Goal: Communication & Community: Answer question/provide support

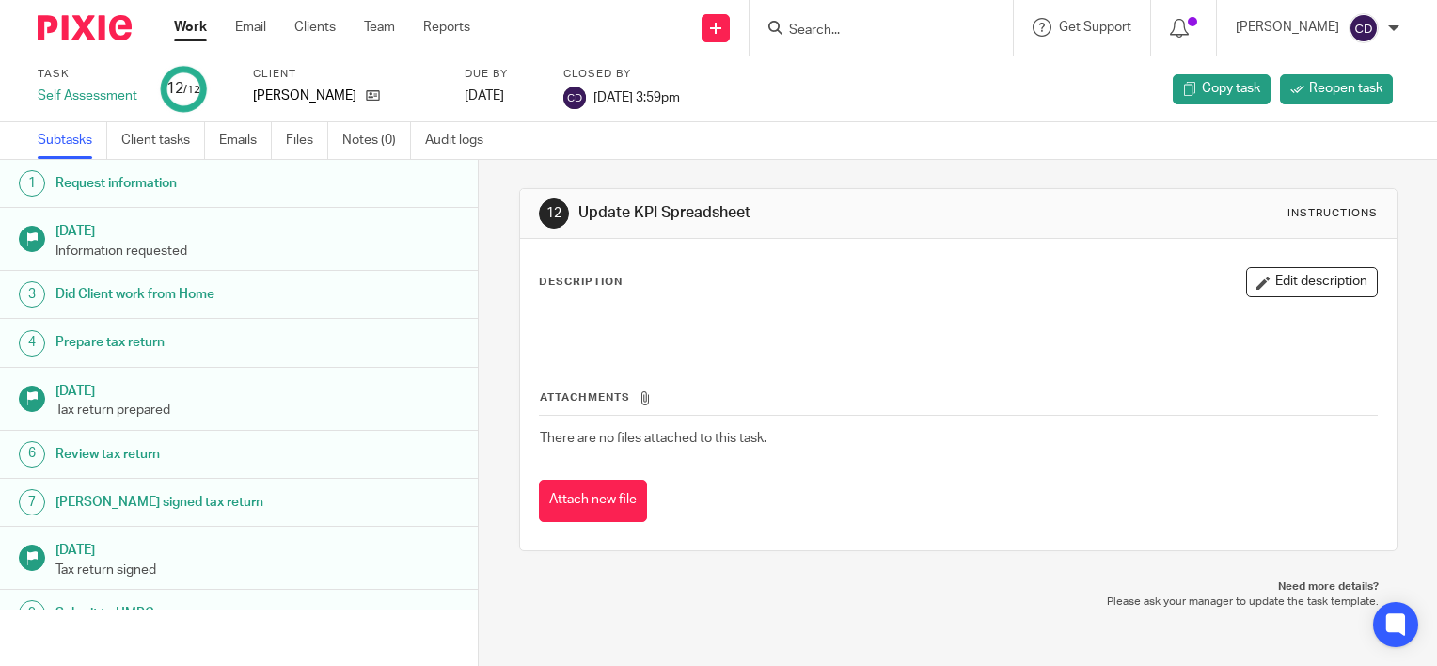
click at [832, 27] on input "Search" at bounding box center [871, 31] width 169 height 17
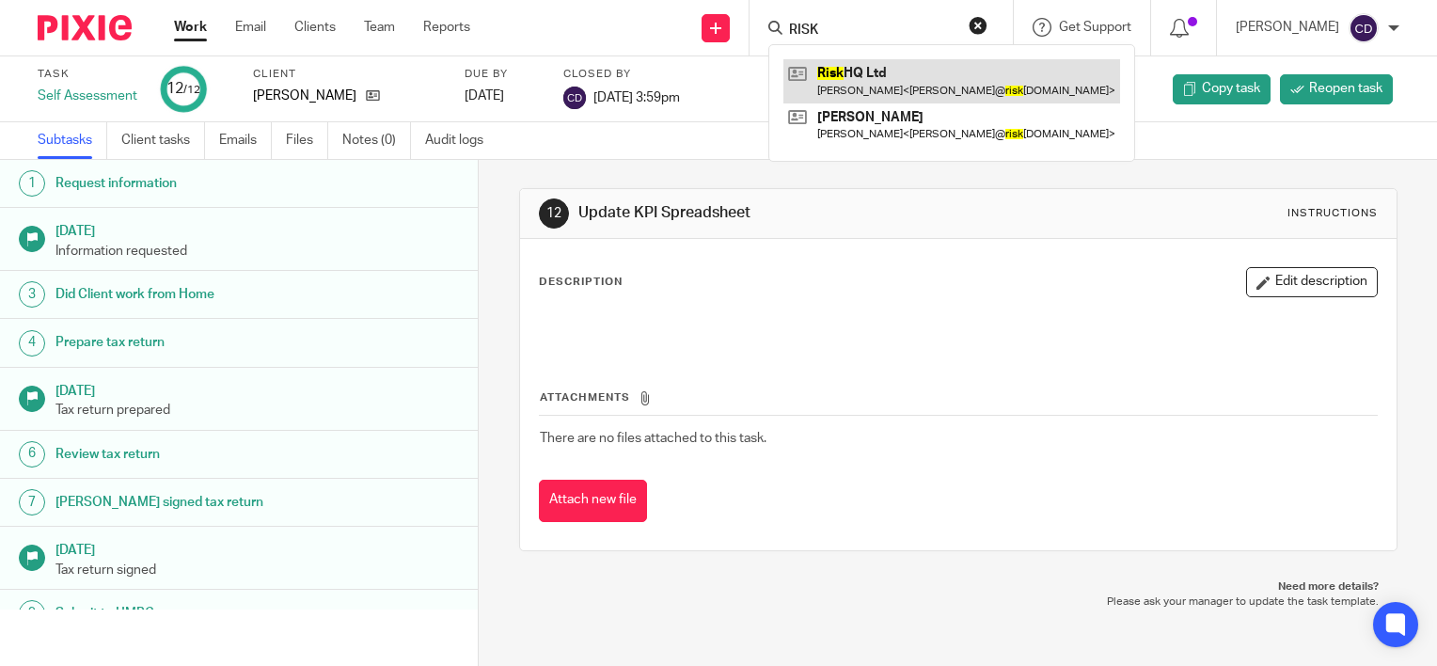
type input "RISK"
click at [865, 82] on link at bounding box center [952, 80] width 337 height 43
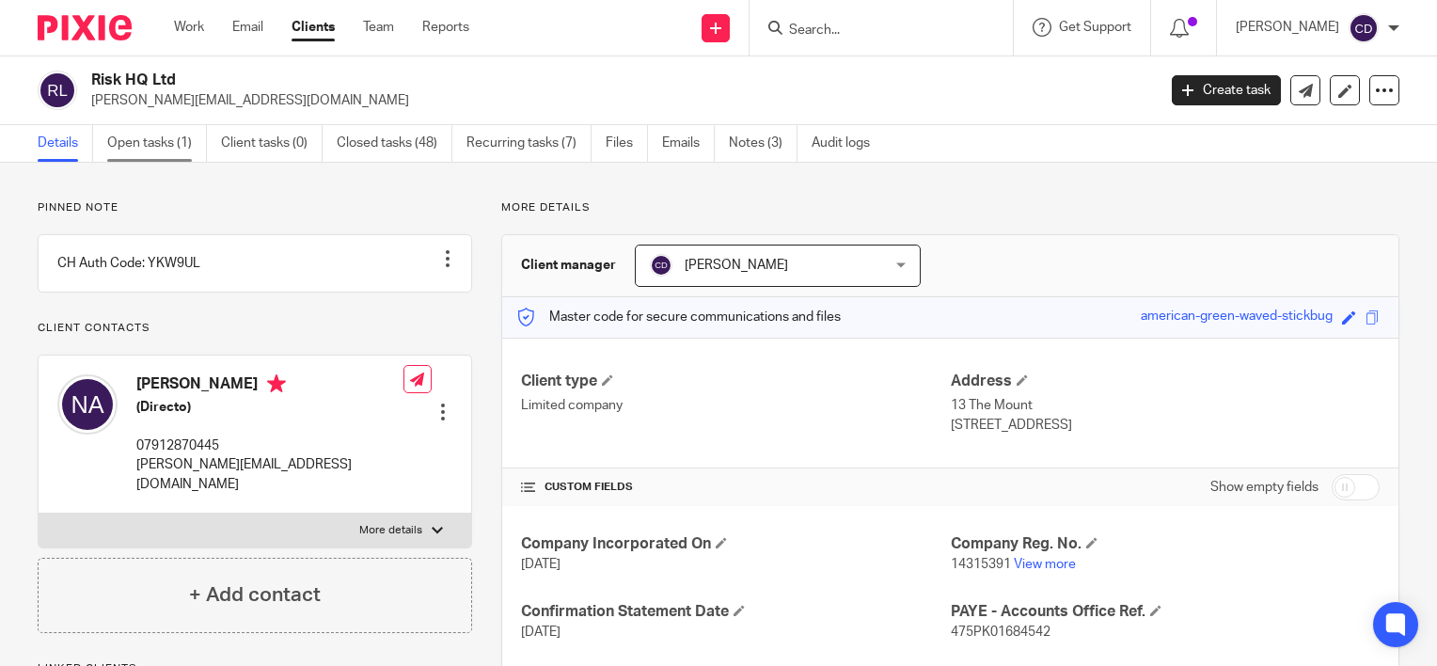
click at [160, 139] on link "Open tasks (1)" at bounding box center [157, 143] width 100 height 37
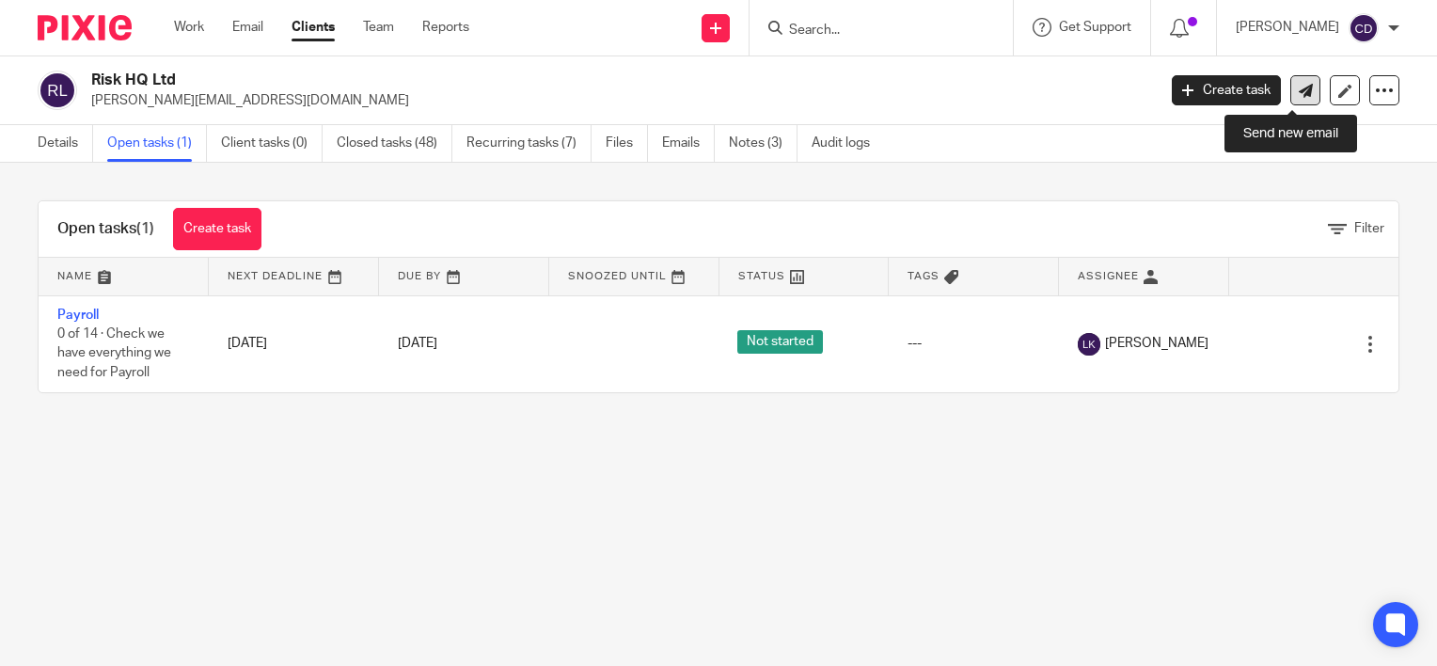
click at [1299, 90] on icon at bounding box center [1306, 91] width 14 height 14
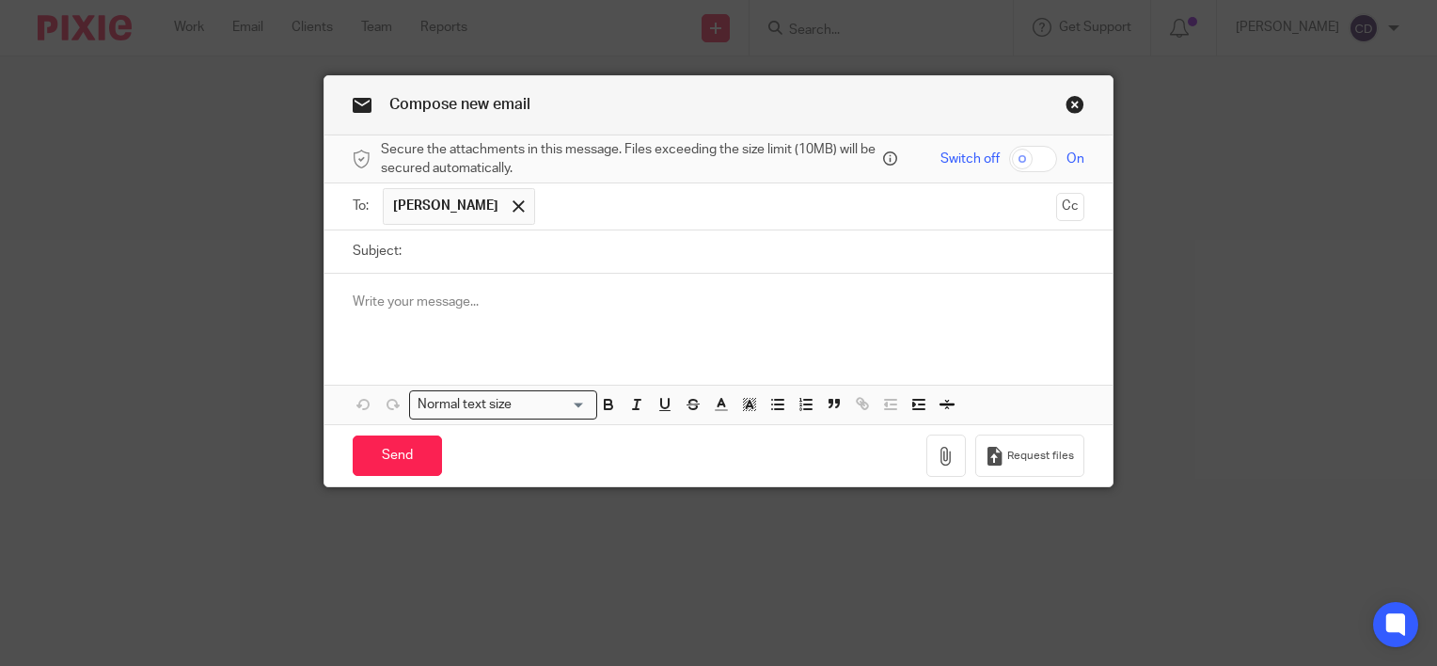
click at [347, 288] on div at bounding box center [719, 310] width 788 height 73
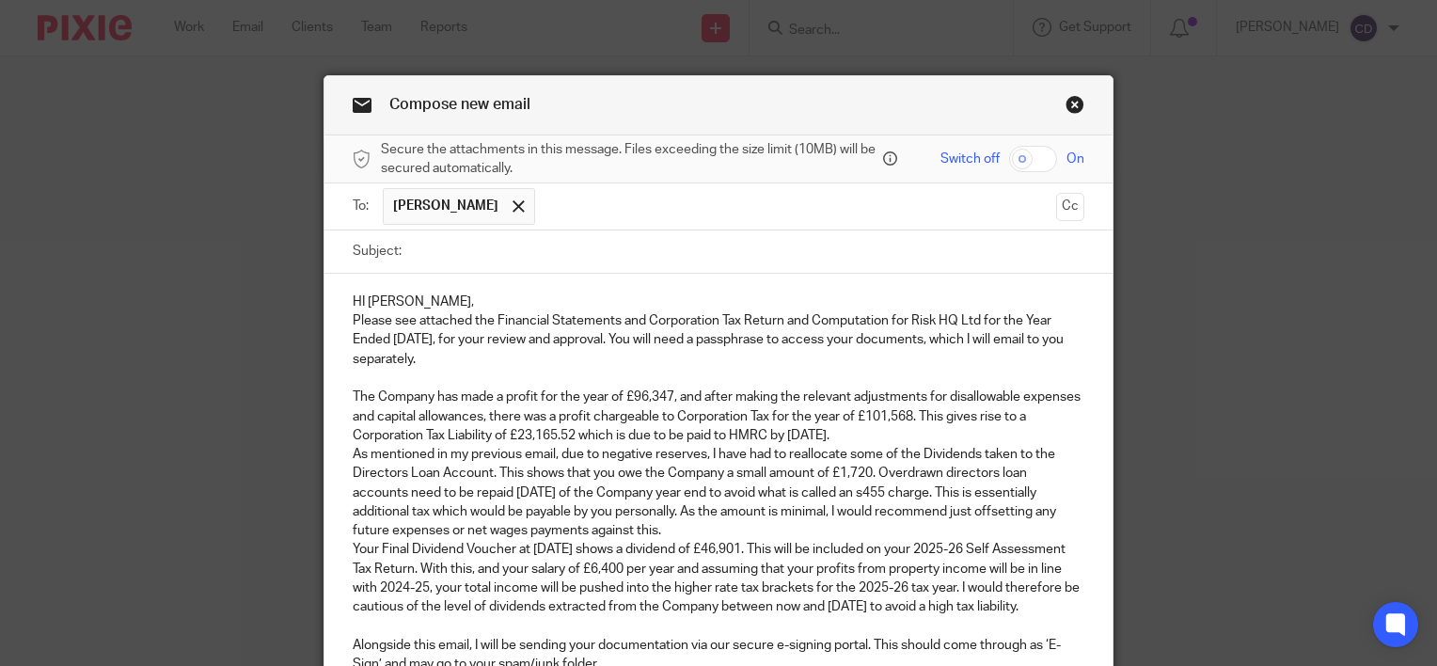
scroll to position [84, 0]
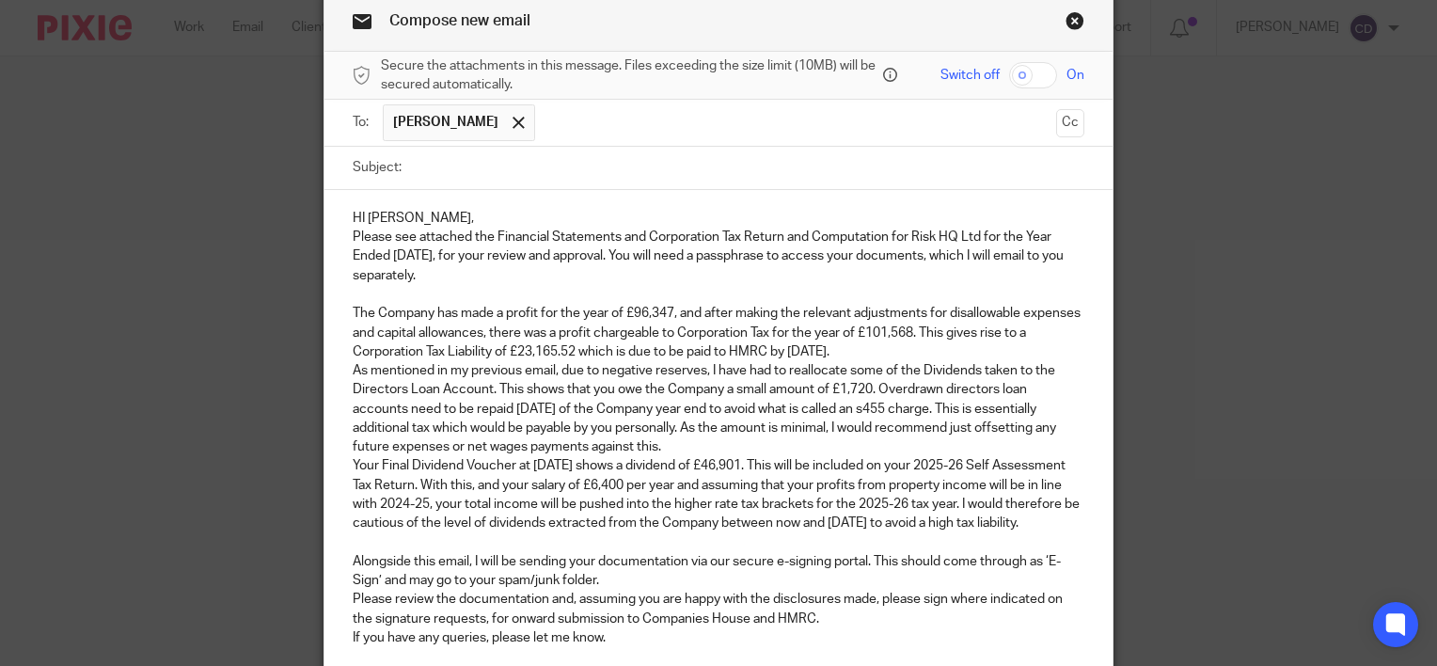
click at [453, 209] on p "HI Neil," at bounding box center [719, 218] width 732 height 19
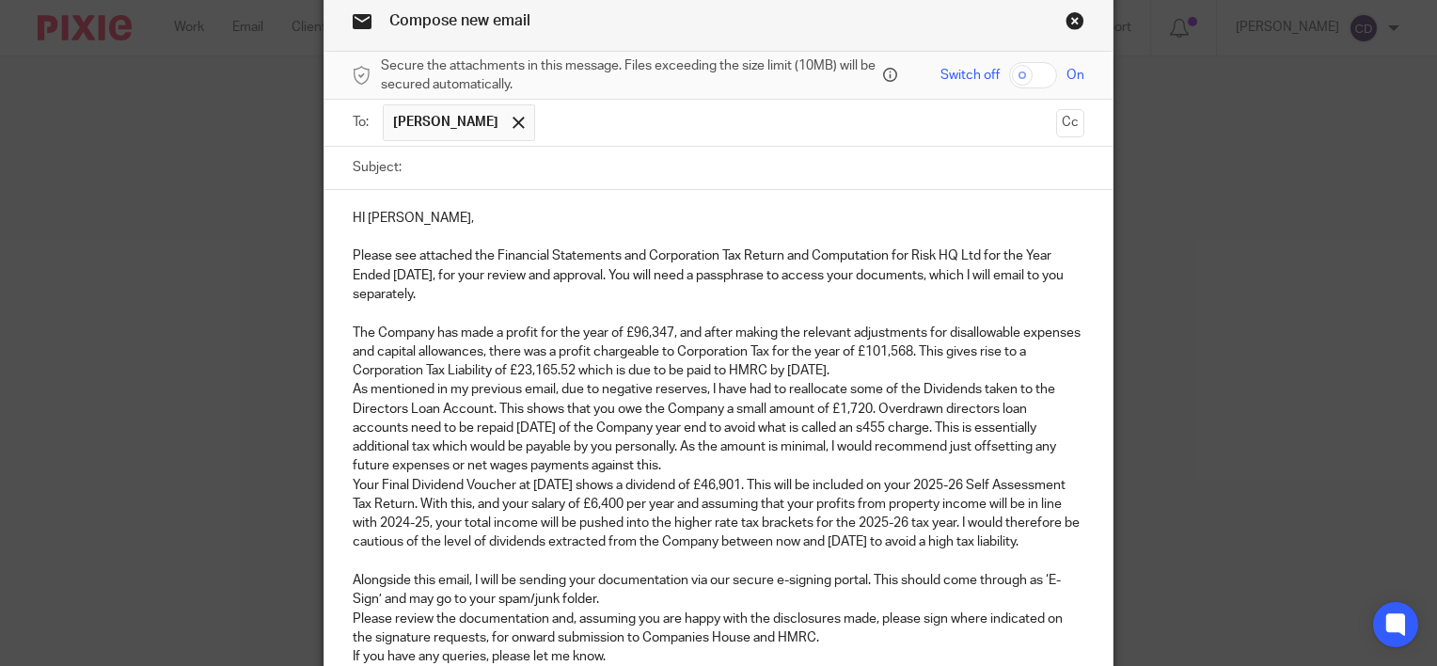
click at [917, 357] on p "The Company has made a profit for the year of £96,347, and after making the rel…" at bounding box center [719, 352] width 732 height 57
click at [918, 371] on p "The Company has made a profit for the year of £96,347, and after making the rel…" at bounding box center [719, 352] width 732 height 57
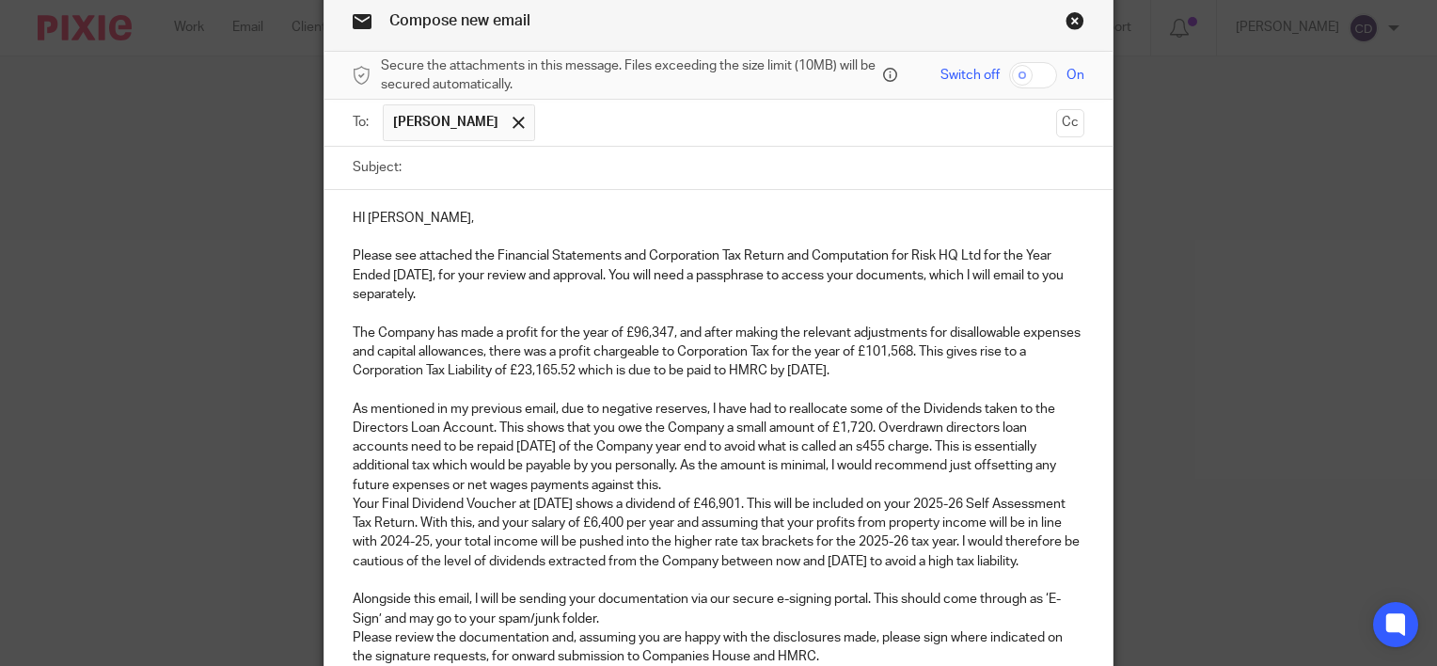
click at [850, 482] on p "As mentioned in my previous email, due to negative reserves, I have had to real…" at bounding box center [719, 447] width 732 height 95
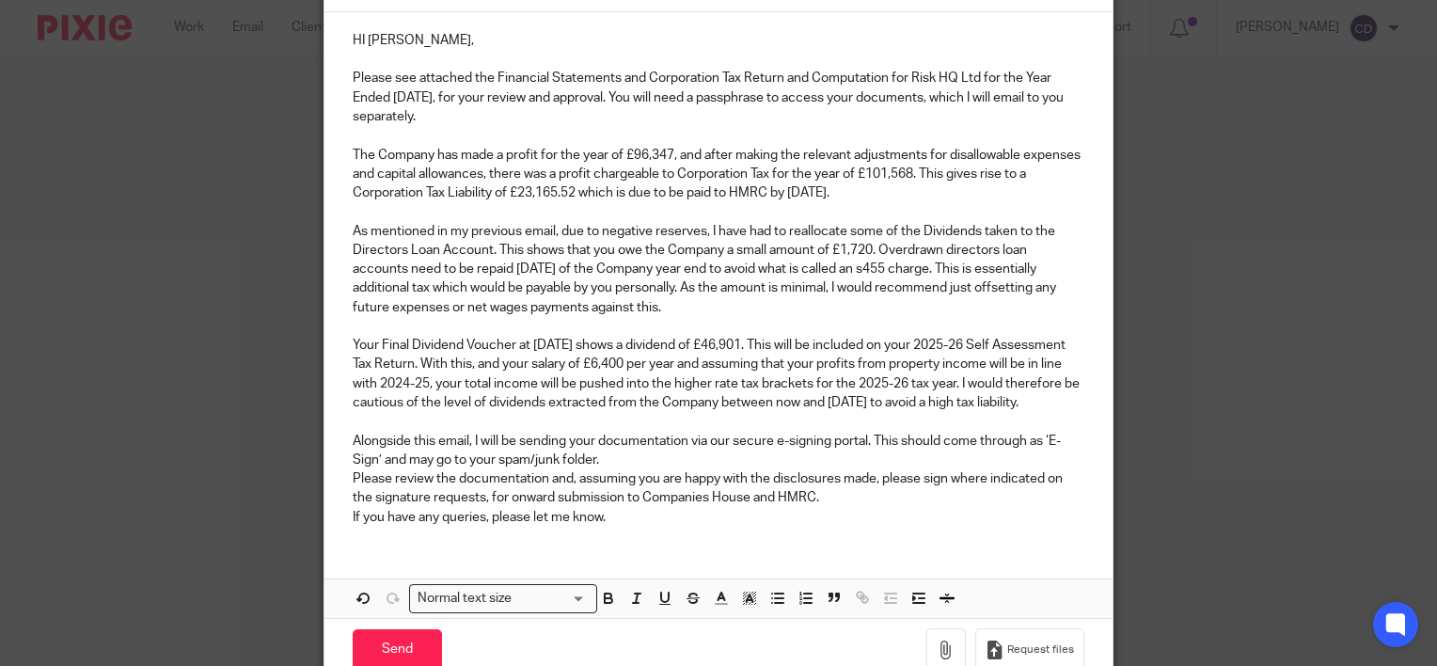
scroll to position [272, 0]
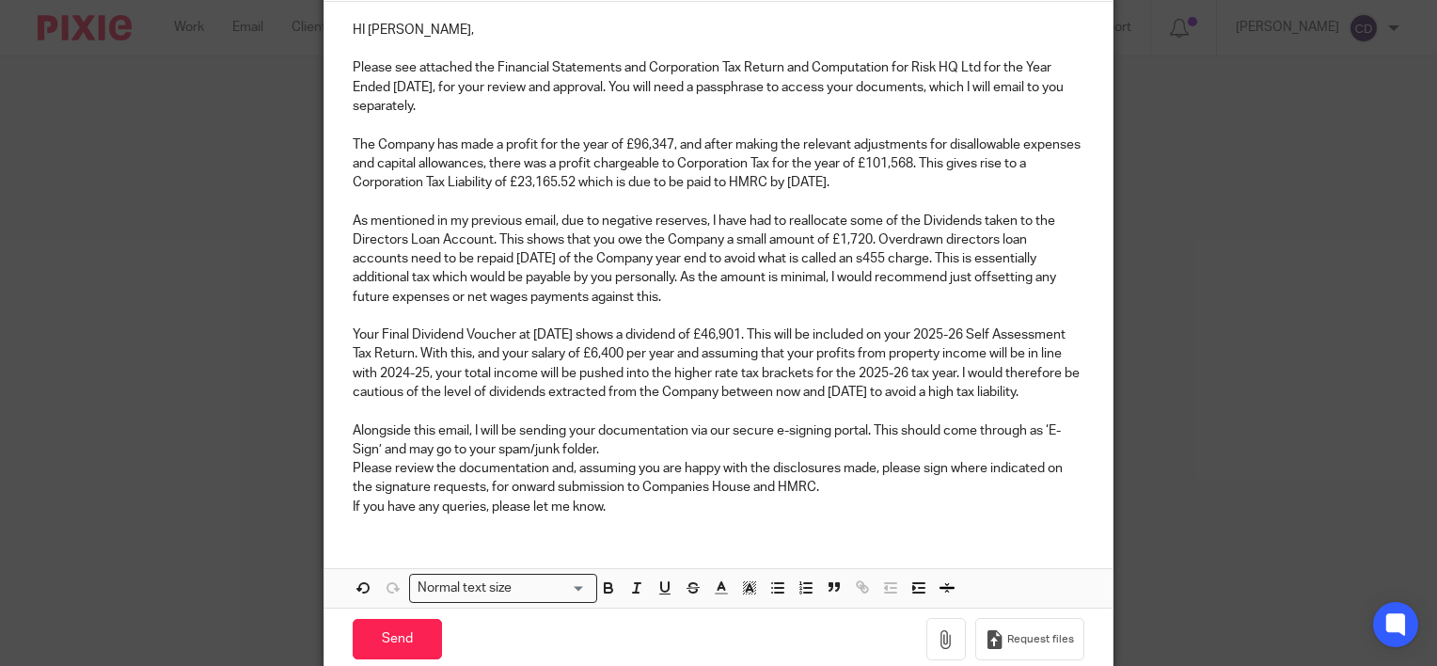
click at [632, 460] on p "Alongside this email, I will be sending your documentation via our secure e-sig…" at bounding box center [719, 440] width 732 height 39
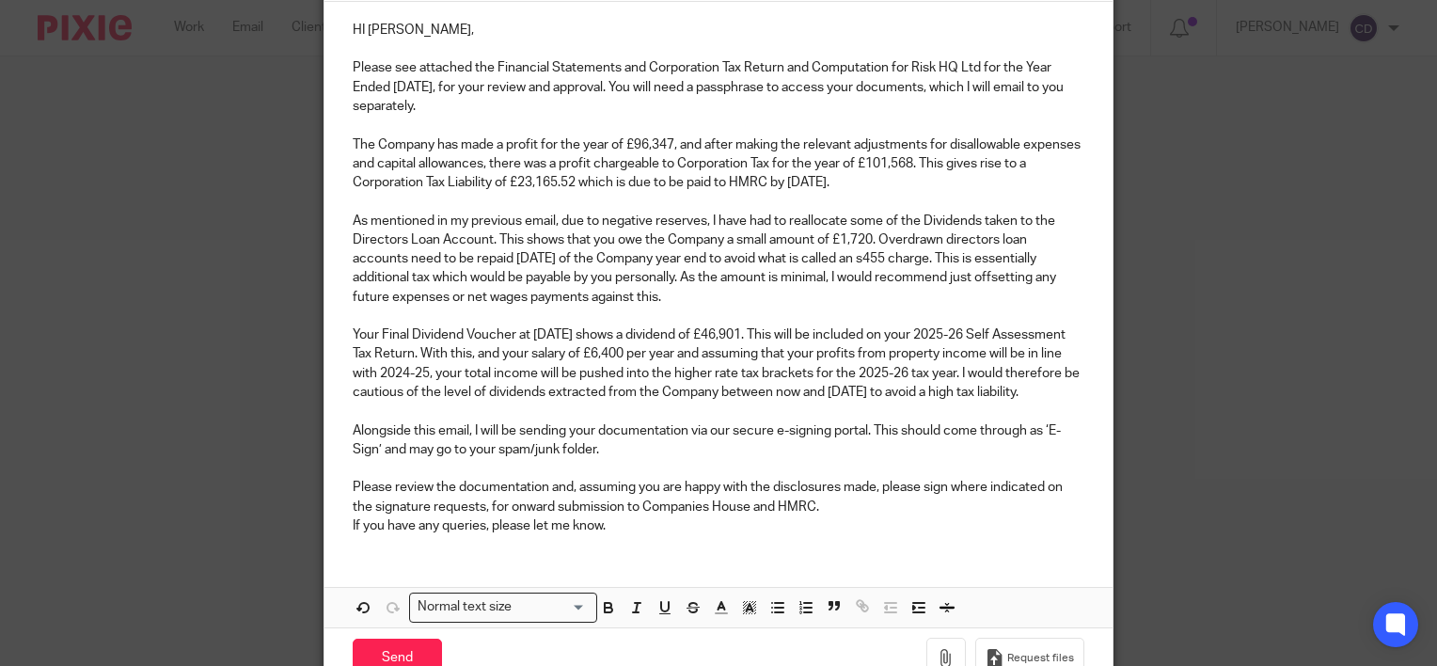
click at [901, 516] on p "Please review the documentation and, assuming you are happy with the disclosure…" at bounding box center [719, 497] width 732 height 39
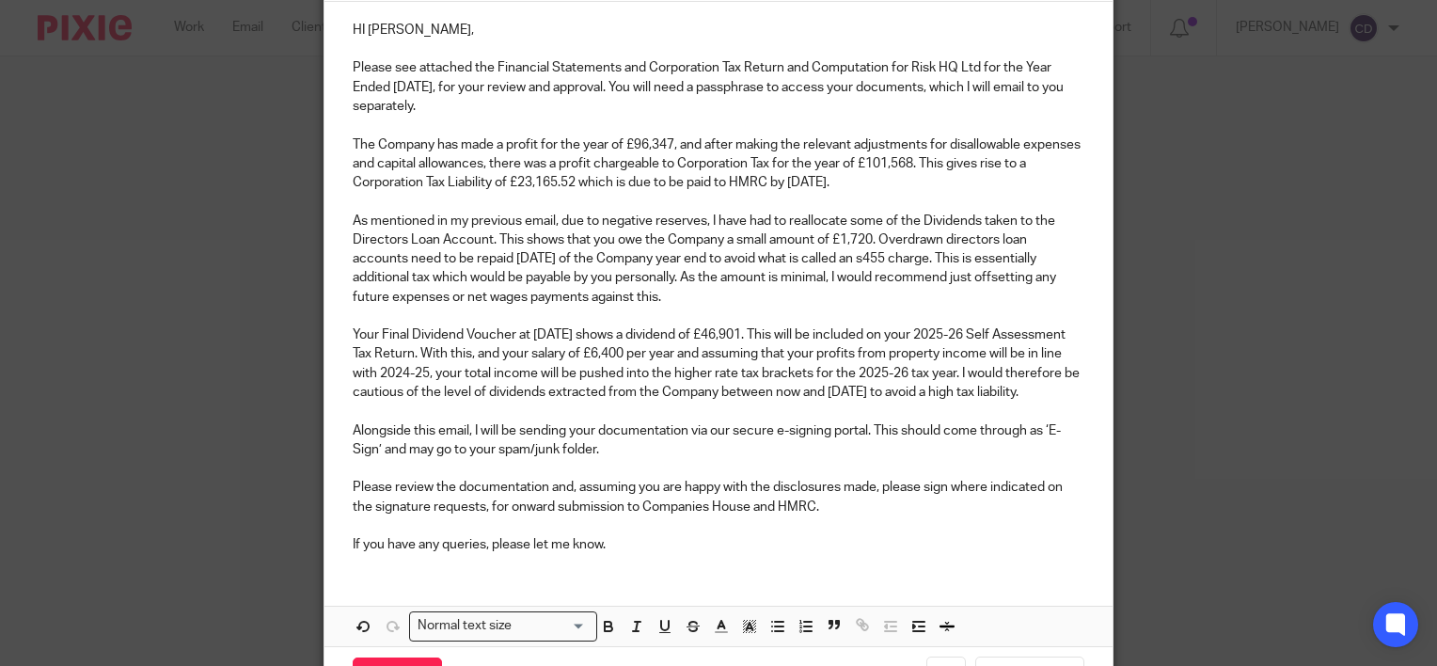
click at [776, 554] on p "If you have any queries, please let me know." at bounding box center [719, 544] width 732 height 19
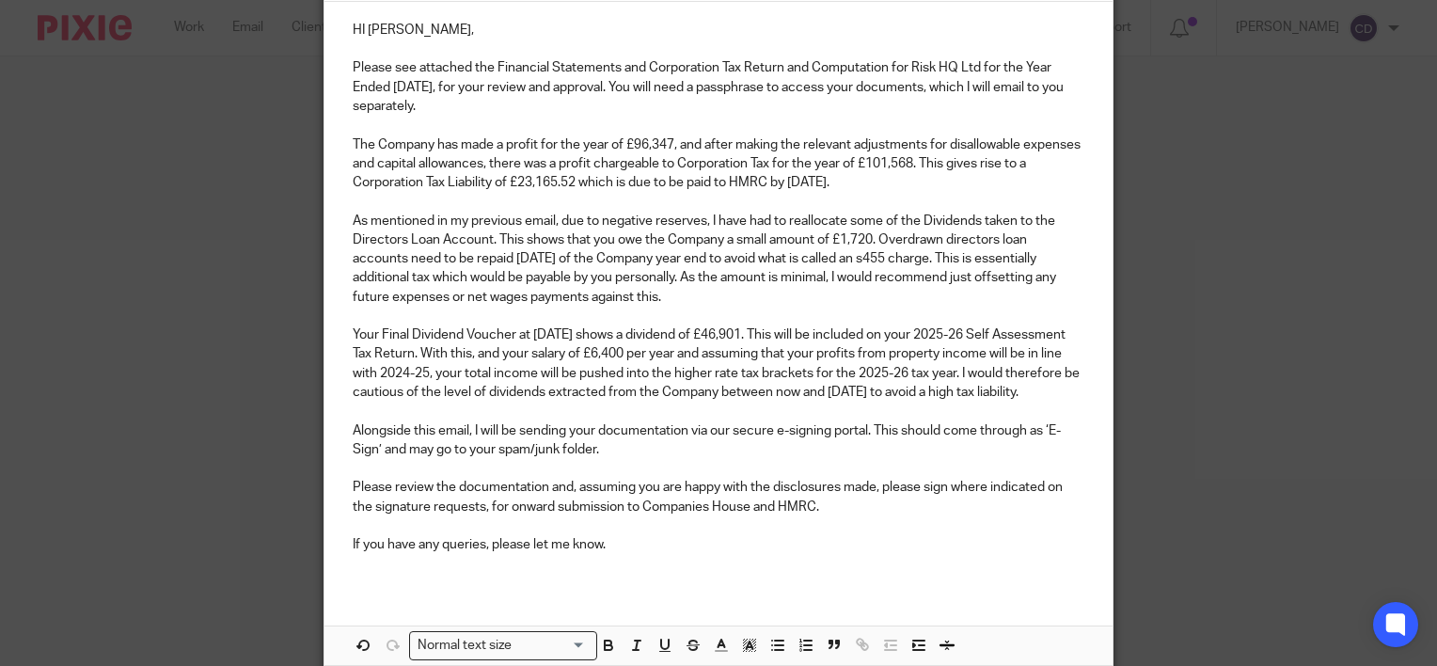
scroll to position [0, 0]
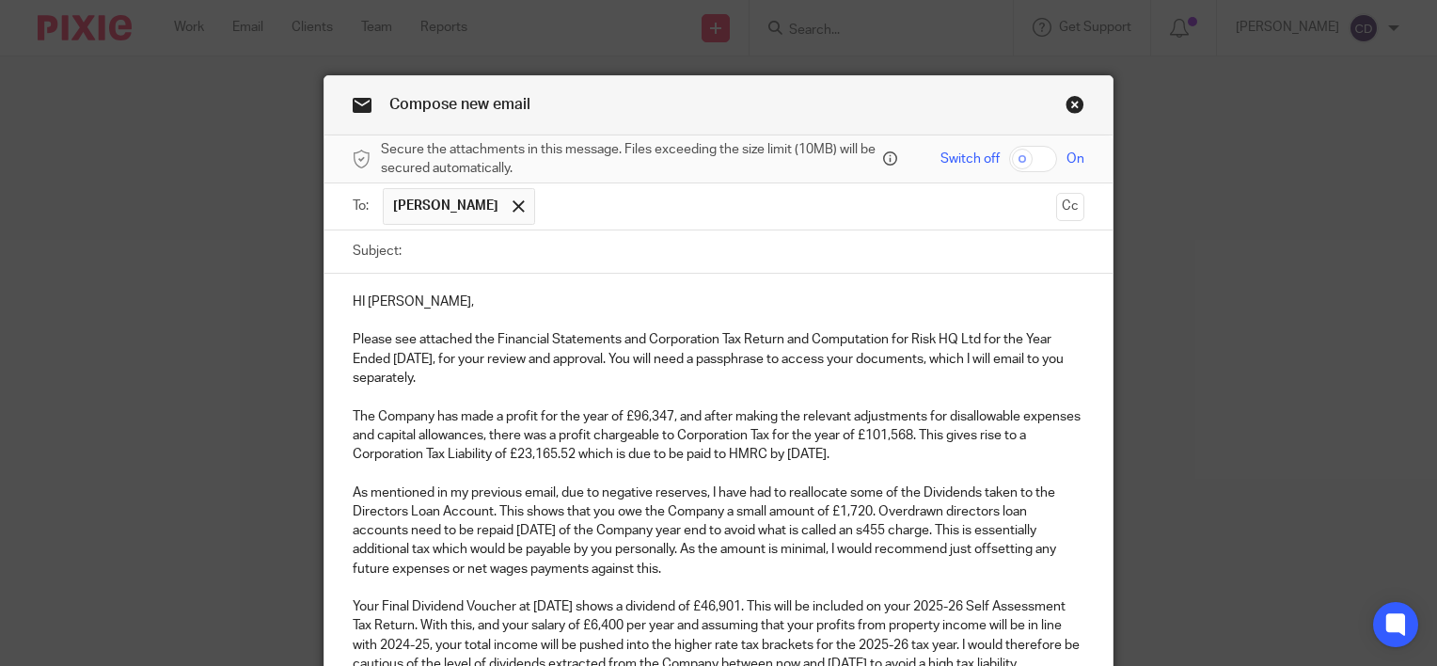
click at [459, 250] on input "Subject:" at bounding box center [748, 251] width 674 height 42
type input "y"
type input "YE 31 August 2025"
click at [1009, 162] on input "checkbox" at bounding box center [1033, 159] width 48 height 26
checkbox input "true"
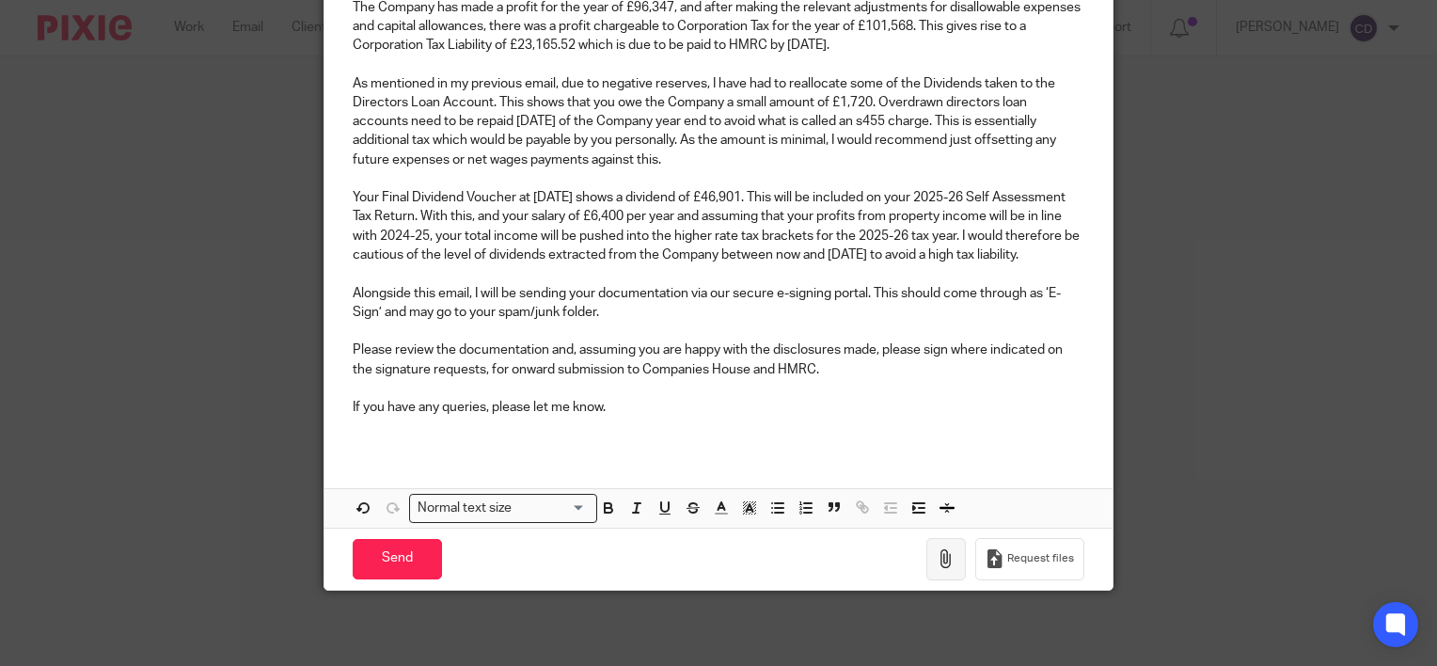
scroll to position [425, 0]
click at [944, 560] on icon "button" at bounding box center [946, 558] width 19 height 19
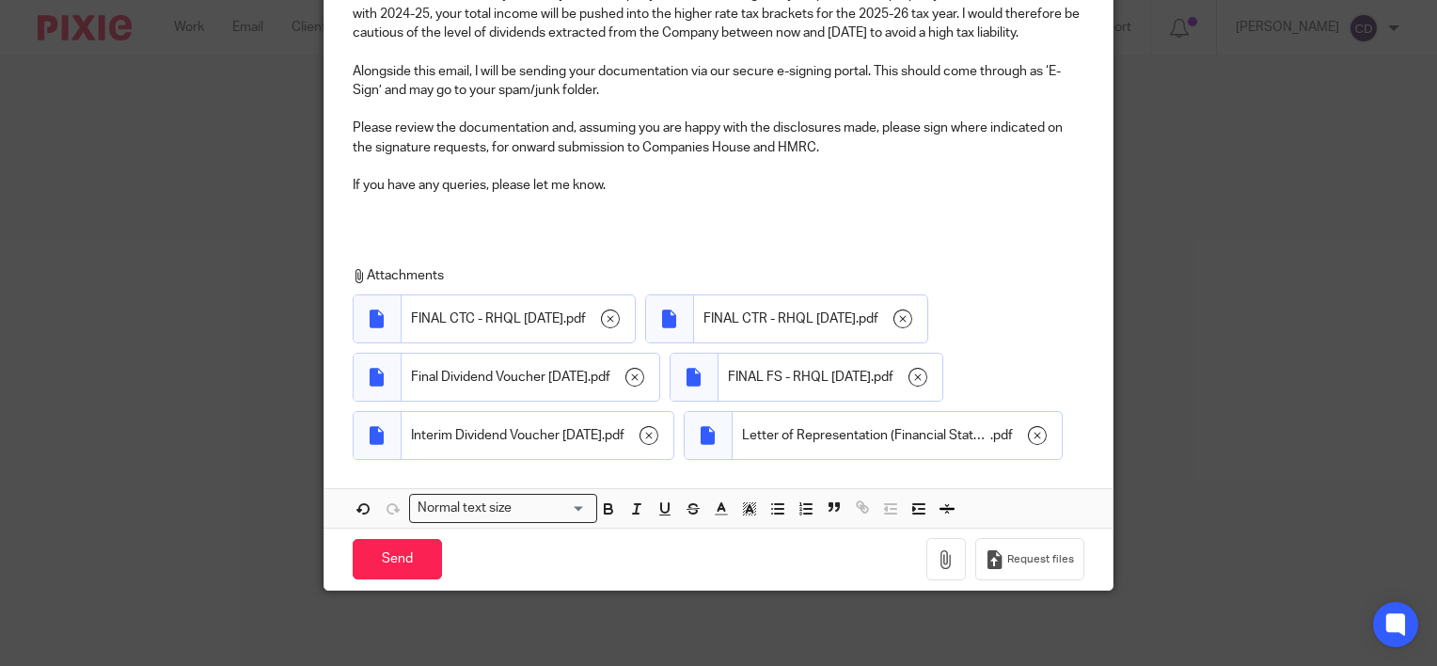
scroll to position [705, 0]
click at [376, 554] on input "Send" at bounding box center [397, 559] width 89 height 40
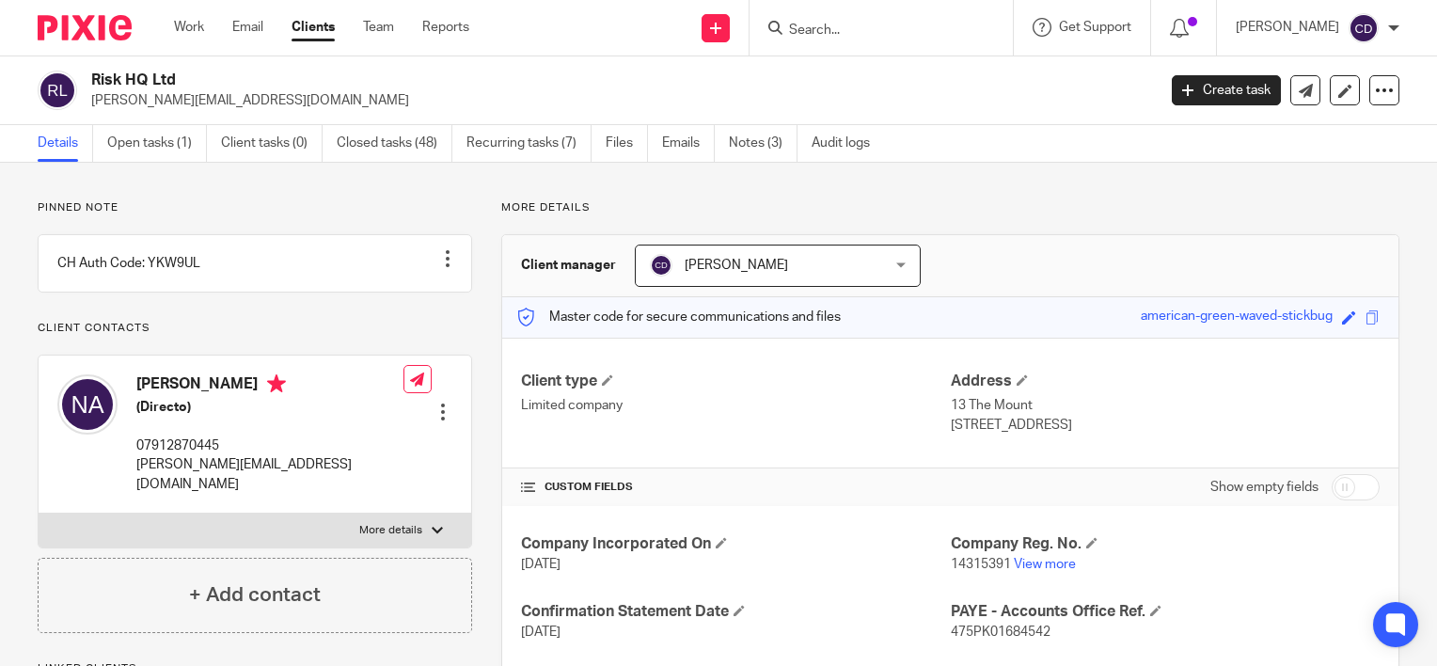
drag, startPoint x: 1121, startPoint y: 312, endPoint x: 1320, endPoint y: 321, distance: 198.7
click at [1320, 321] on div "Master code for secure communications and files american-green-waved-stickbug S…" at bounding box center [950, 317] width 896 height 40
copy div "american-green-waved-stickbug"
click at [1300, 87] on link at bounding box center [1306, 90] width 30 height 30
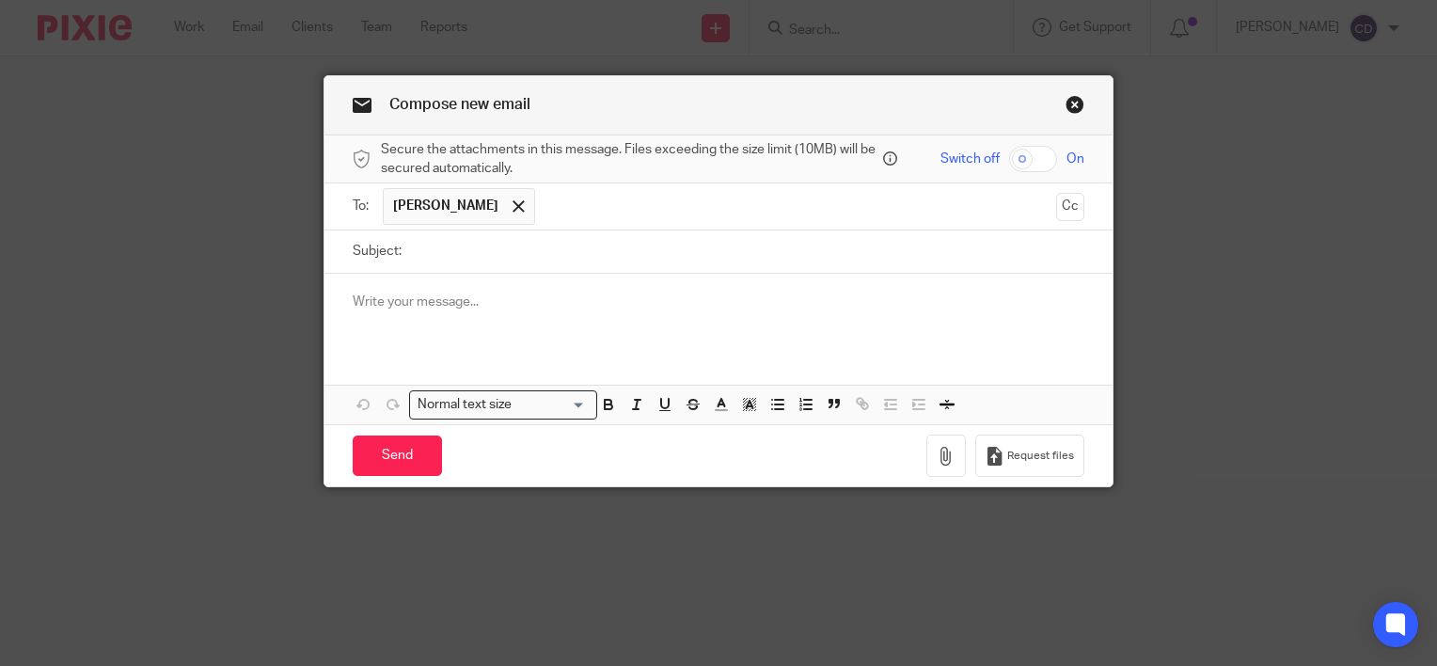
click at [472, 245] on input "Subject:" at bounding box center [748, 251] width 674 height 42
type input "Passphrase"
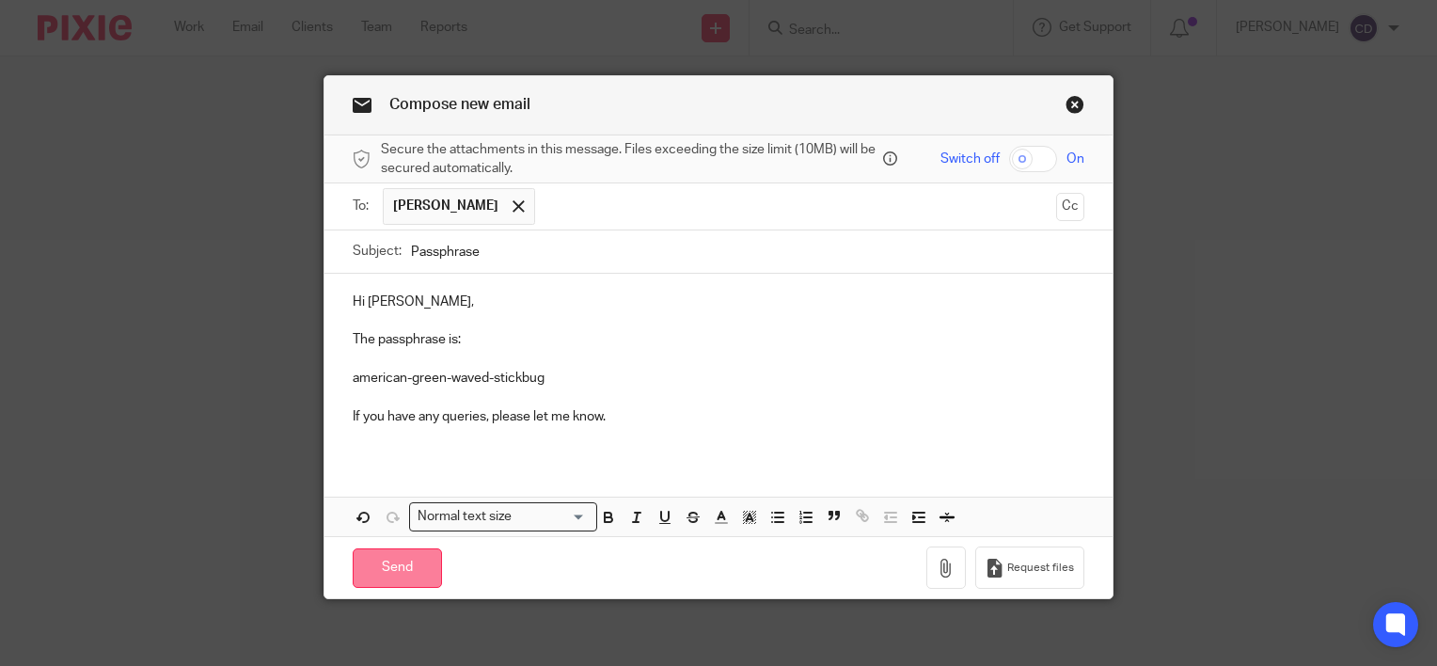
click at [401, 553] on input "Send" at bounding box center [397, 568] width 89 height 40
